Goal: Find specific page/section: Find specific page/section

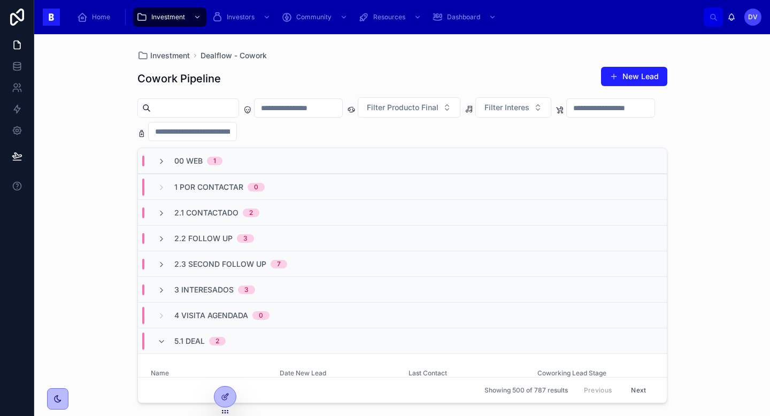
scroll to position [194, 0]
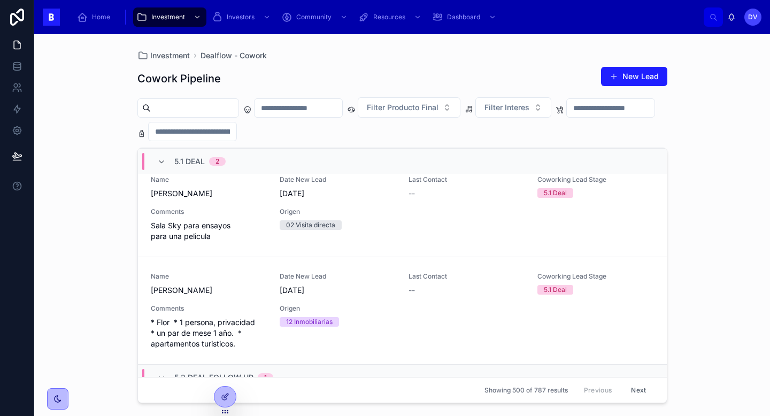
click at [196, 157] on span "5.1 Deal" at bounding box center [189, 161] width 30 height 11
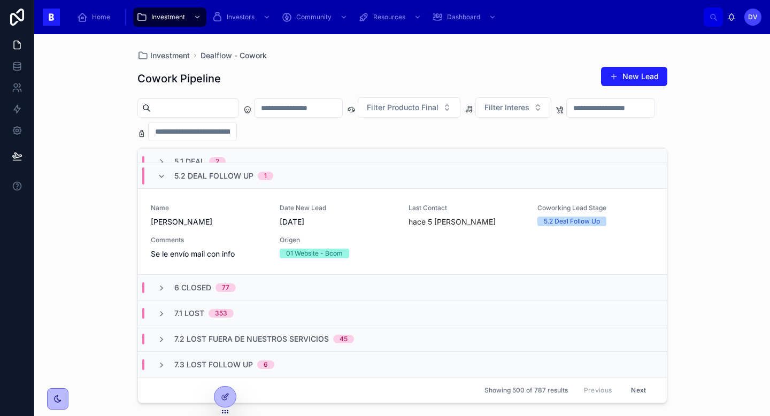
scroll to position [191, 0]
click at [189, 177] on span "5.2 Deal Follow Up" at bounding box center [213, 176] width 79 height 11
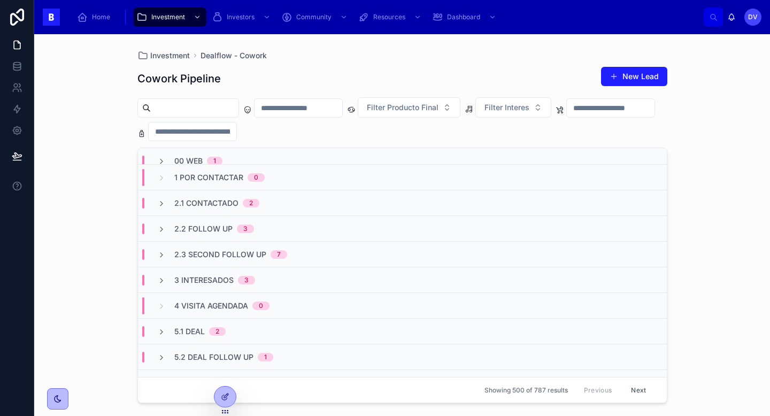
scroll to position [0, 0]
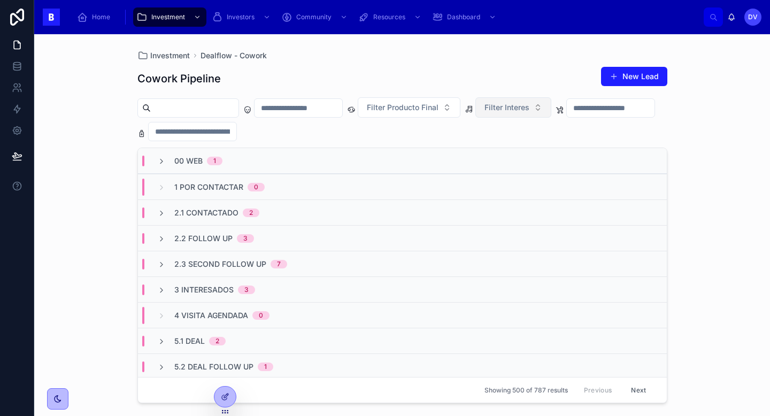
click at [551, 109] on button "Filter Interes" at bounding box center [513, 107] width 76 height 20
click at [535, 151] on div "Cowork" at bounding box center [533, 150] width 128 height 17
click at [335, 111] on input "text" at bounding box center [299, 108] width 88 height 15
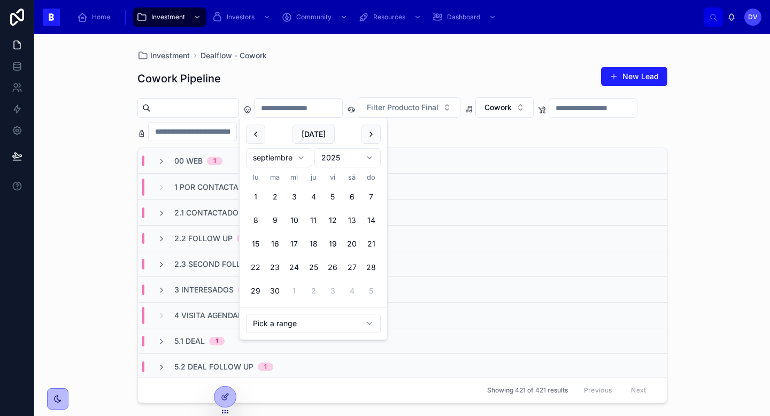
click at [276, 292] on button "30" at bounding box center [274, 290] width 19 height 19
click at [380, 51] on div "Investment Dealflow - Cowork" at bounding box center [402, 55] width 530 height 9
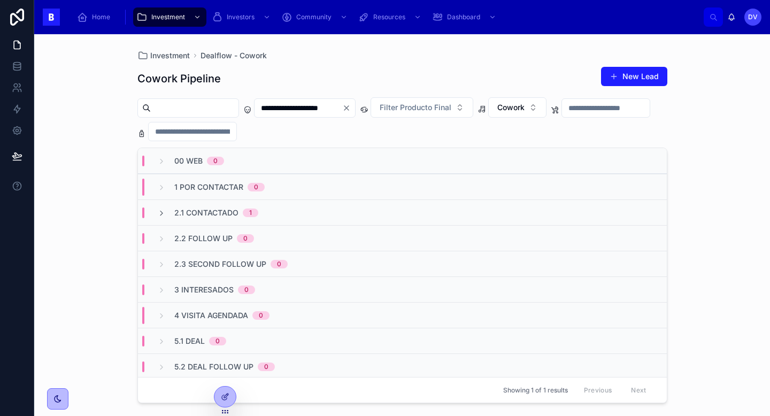
click at [342, 110] on input "**********" at bounding box center [299, 108] width 88 height 15
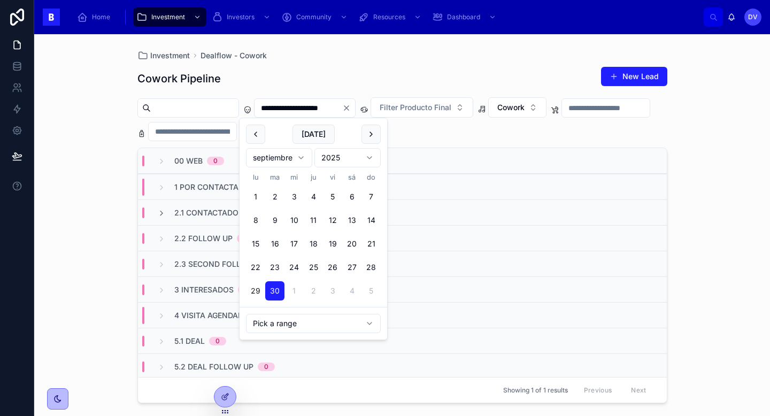
click at [253, 293] on button "29" at bounding box center [255, 290] width 19 height 19
type input "**********"
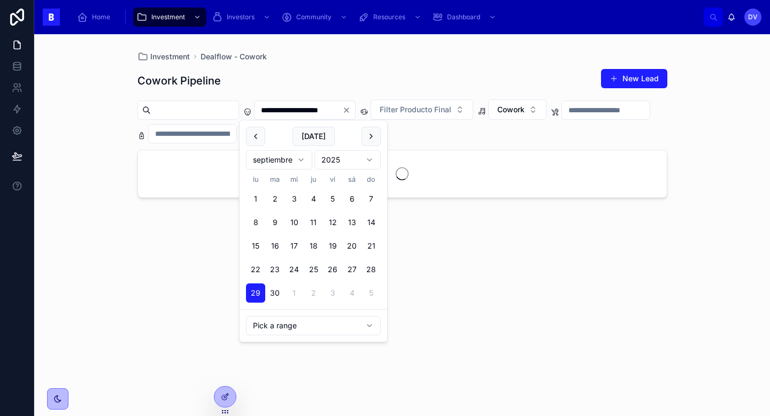
click at [294, 70] on div "Cowork Pipeline New Lead" at bounding box center [402, 80] width 530 height 25
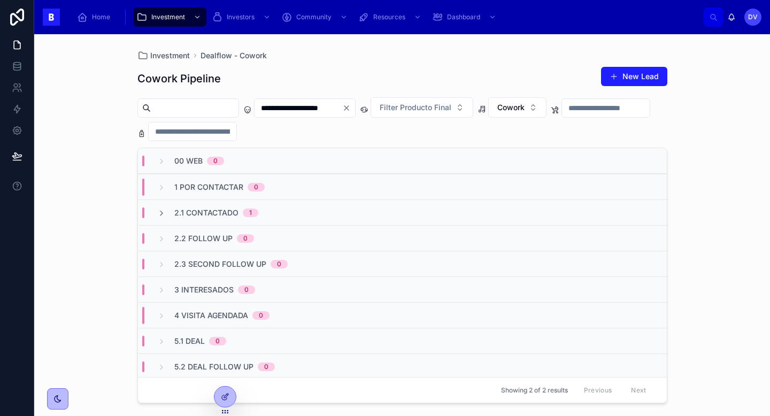
click at [203, 215] on span "2.1 Contactado" at bounding box center [206, 213] width 64 height 11
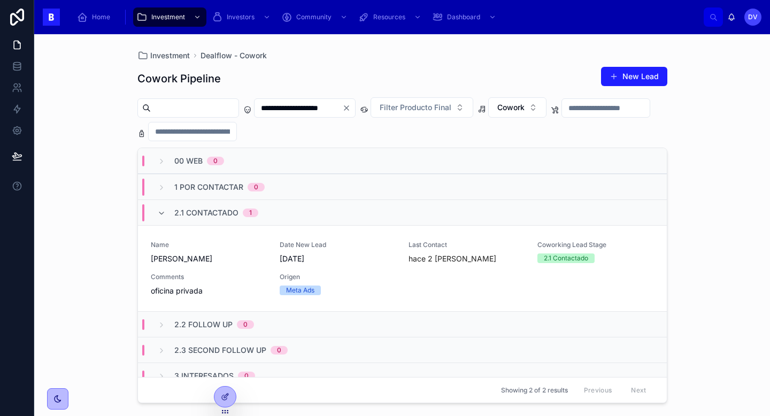
click at [227, 206] on div "2.1 Contactado 1" at bounding box center [216, 212] width 84 height 17
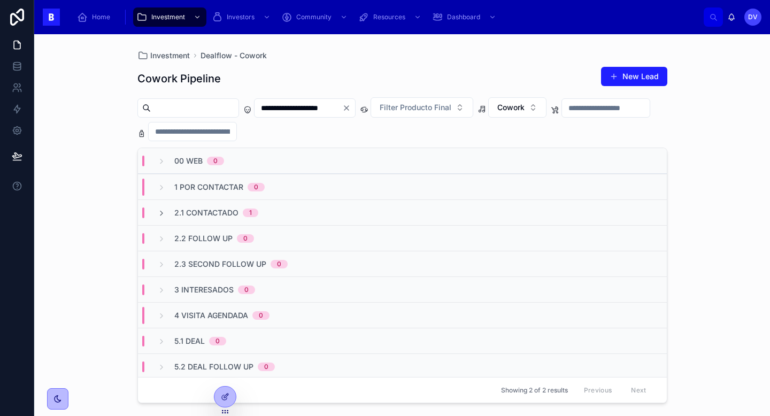
click at [351, 110] on icon "Clear" at bounding box center [346, 108] width 9 height 9
click at [310, 163] on div "00 Web 1" at bounding box center [402, 161] width 529 height 26
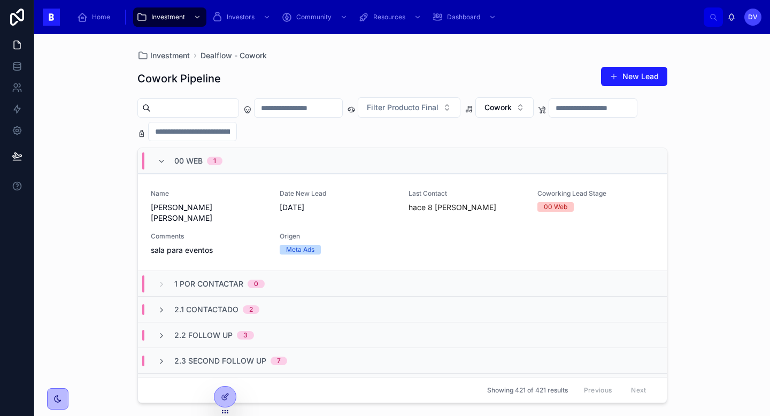
click at [310, 163] on div "00 Web 1" at bounding box center [402, 161] width 529 height 26
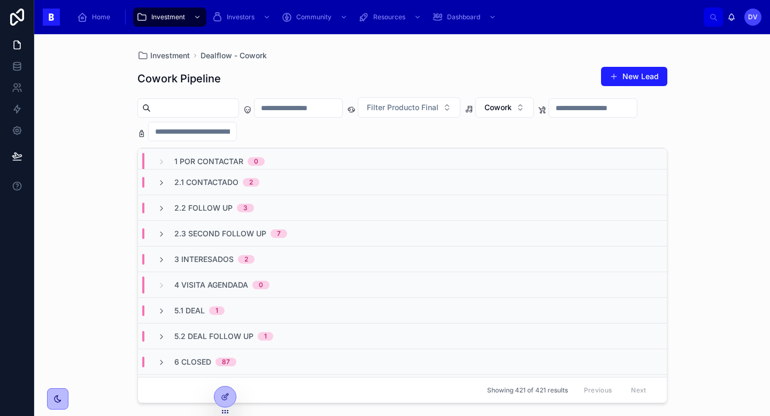
scroll to position [30, 0]
